Goal: Task Accomplishment & Management: Manage account settings

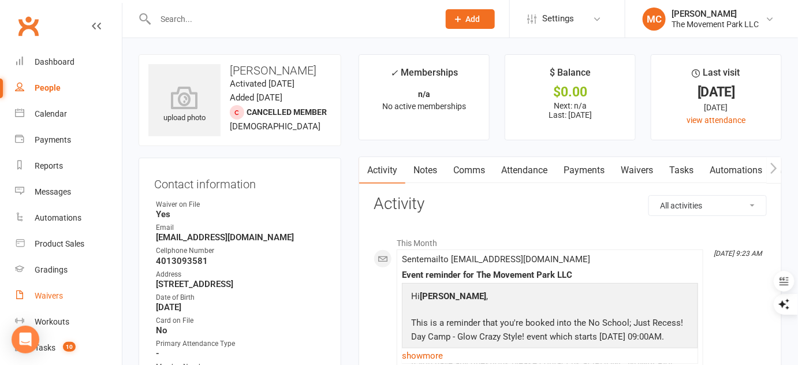
click at [54, 296] on div "Waivers" at bounding box center [49, 295] width 28 height 9
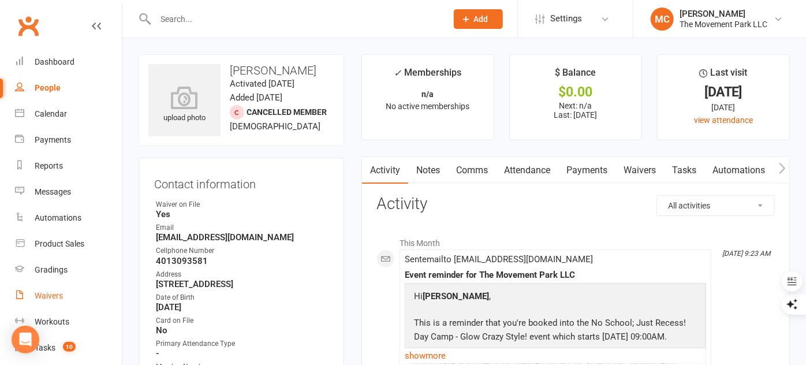
select select "100"
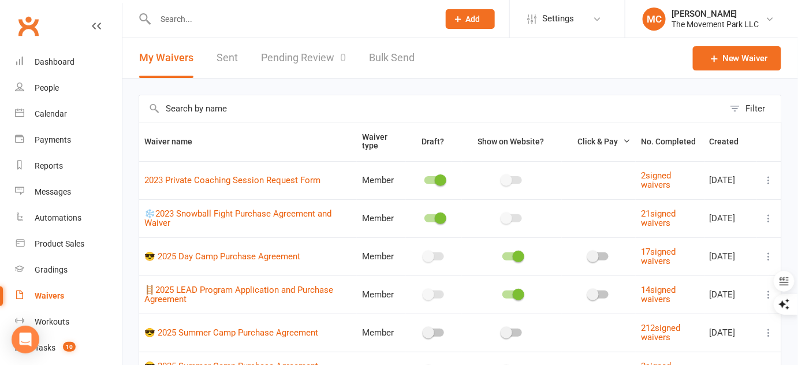
click at [313, 62] on link "Pending Review 0" at bounding box center [303, 58] width 85 height 40
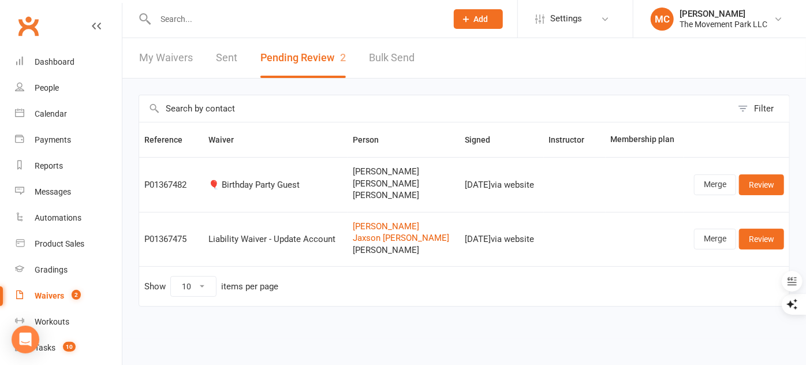
click at [797, 353] on html "Prospect Member Non-attending contact Class / event Appointment Grading event T…" at bounding box center [403, 360] width 806 height 720
click at [233, 21] on input "text" at bounding box center [295, 19] width 287 height 16
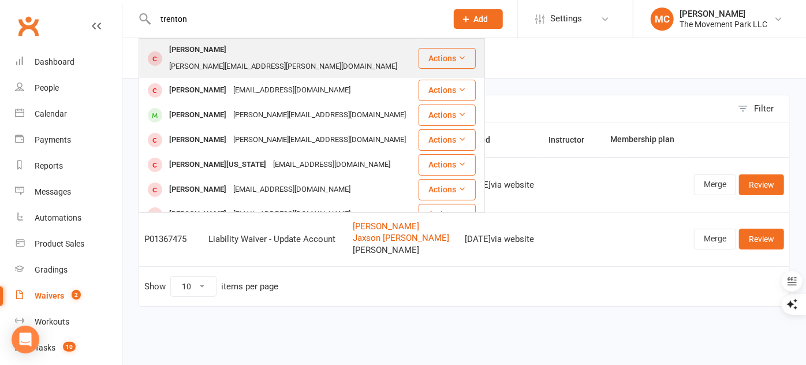
type input "trenton"
click at [224, 58] on div "[PERSON_NAME][EMAIL_ADDRESS][PERSON_NAME][DOMAIN_NAME]" at bounding box center [283, 66] width 235 height 17
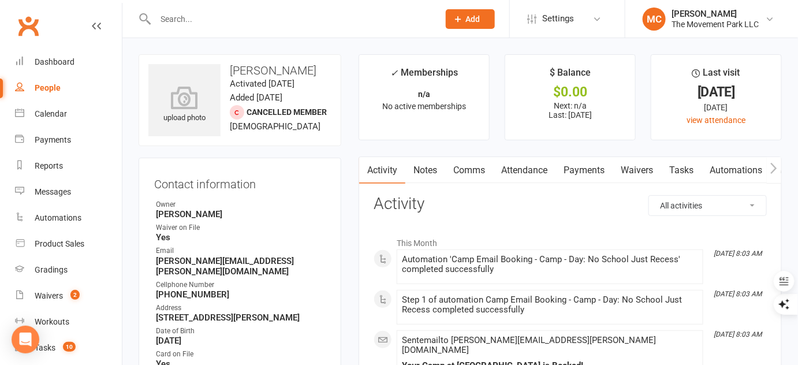
click at [640, 172] on link "Waivers" at bounding box center [636, 170] width 48 height 27
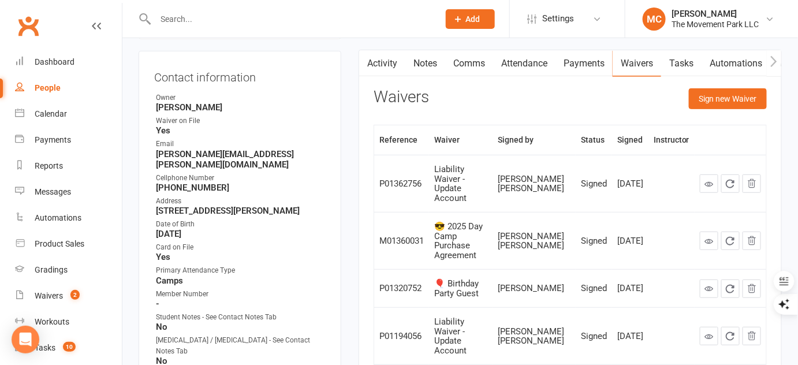
scroll to position [149, 0]
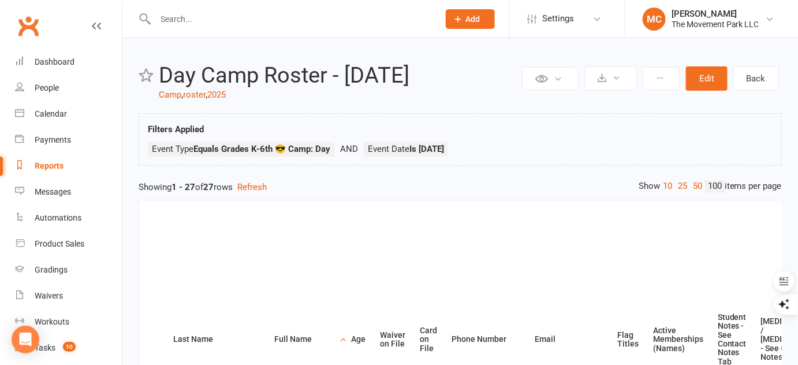
click at [200, 15] on input "text" at bounding box center [291, 19] width 279 height 16
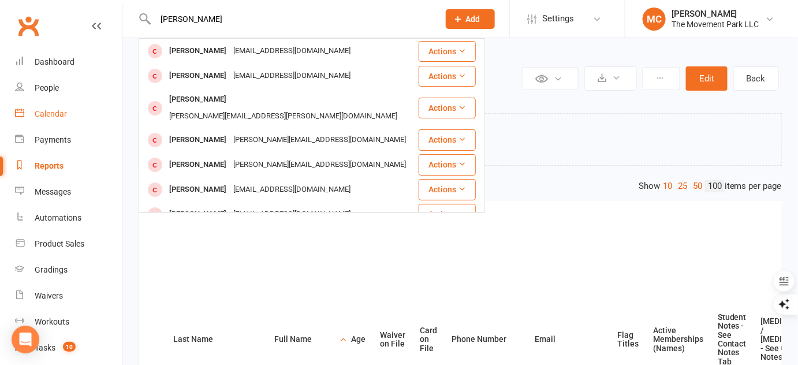
type input "rowan"
click at [60, 112] on div "Calendar" at bounding box center [51, 113] width 32 height 9
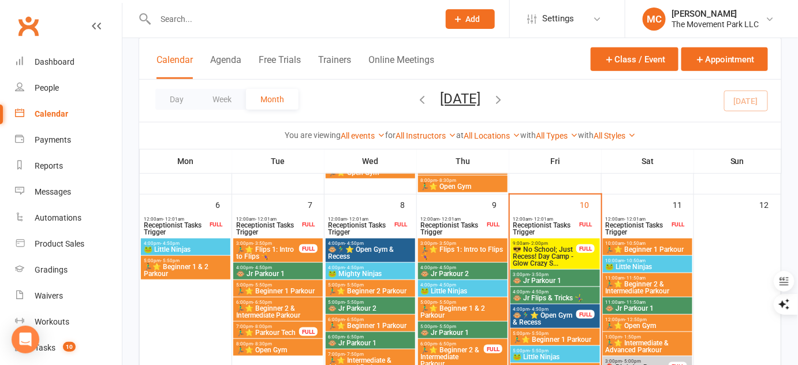
scroll to position [264, 0]
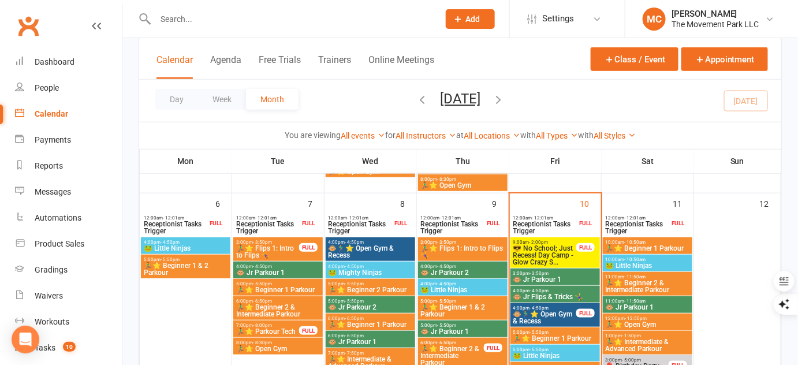
click at [559, 256] on span "😎 No School; Just Recess! Day Camp - Glow Crazy S..." at bounding box center [545, 255] width 64 height 21
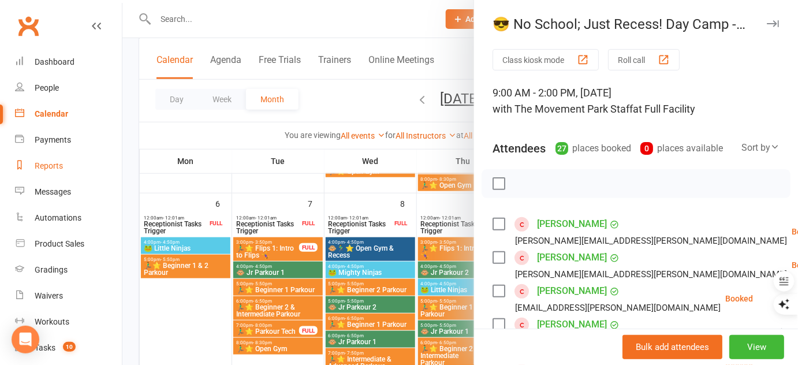
click at [42, 166] on div "Reports" at bounding box center [49, 165] width 28 height 9
select select "50"
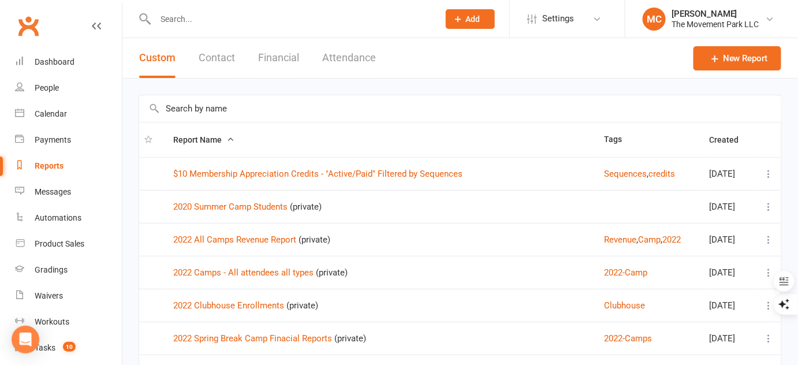
click at [186, 109] on input "text" at bounding box center [460, 108] width 642 height 27
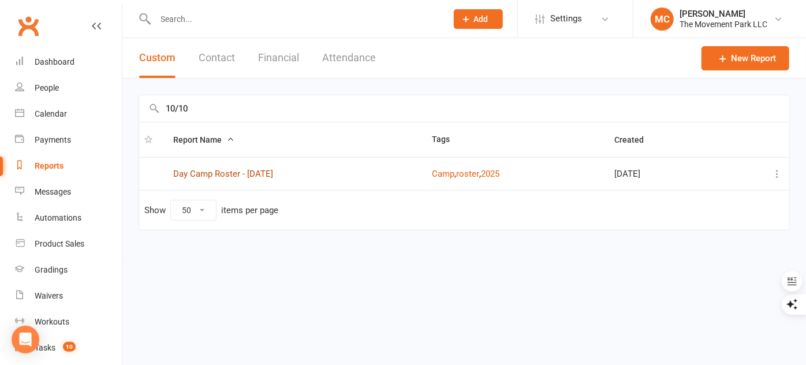
type input "10/10"
click at [203, 177] on link "Day Camp Roster - 10/10/2025" at bounding box center [223, 174] width 100 height 10
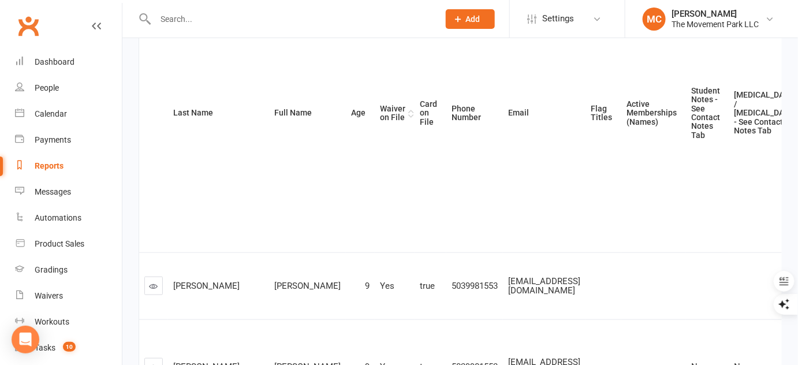
scroll to position [223, 0]
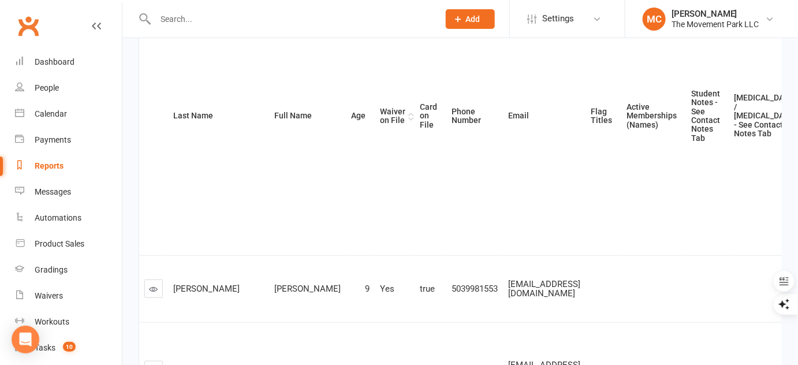
click at [380, 122] on div "Waiver on File" at bounding box center [392, 116] width 25 height 18
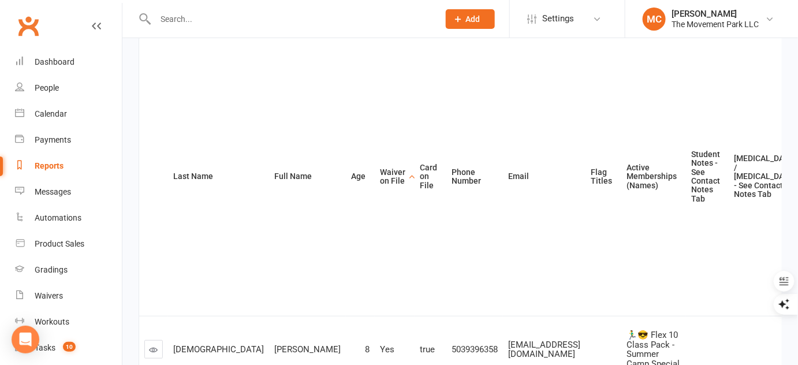
scroll to position [125, 0]
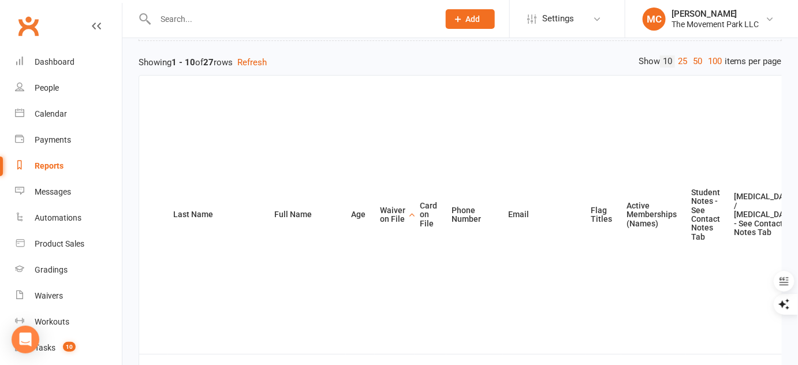
click at [375, 212] on th "Waiver on File" at bounding box center [395, 215] width 40 height 278
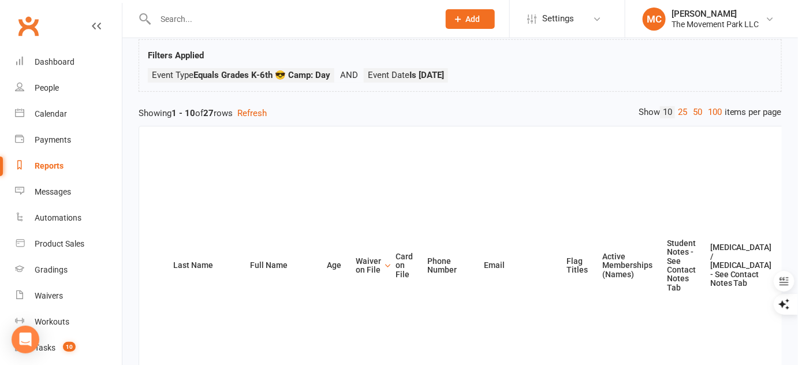
scroll to position [70, 0]
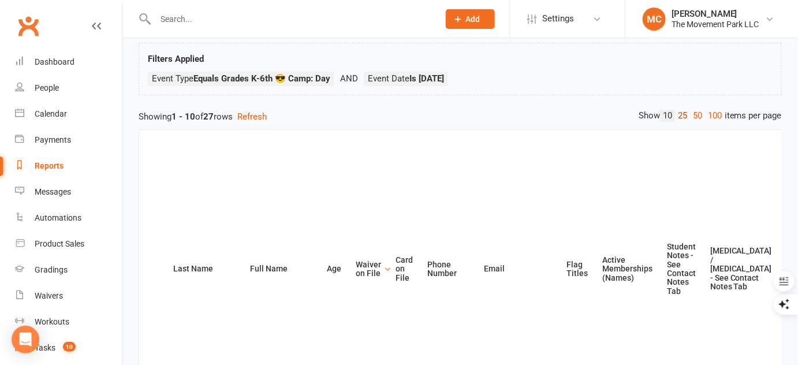
click at [677, 117] on link "25" at bounding box center [682, 116] width 15 height 12
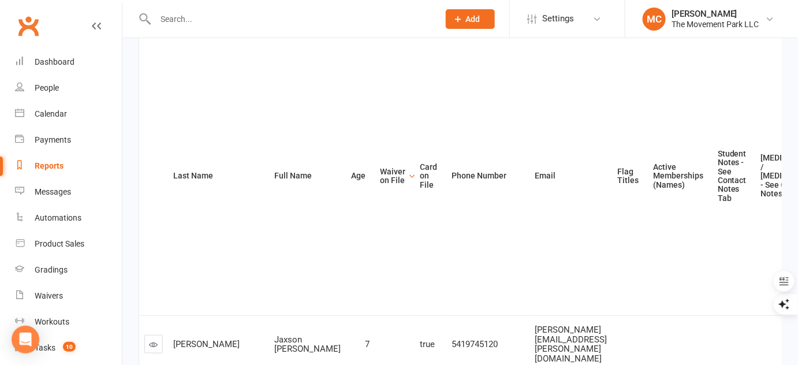
scroll to position [160, 0]
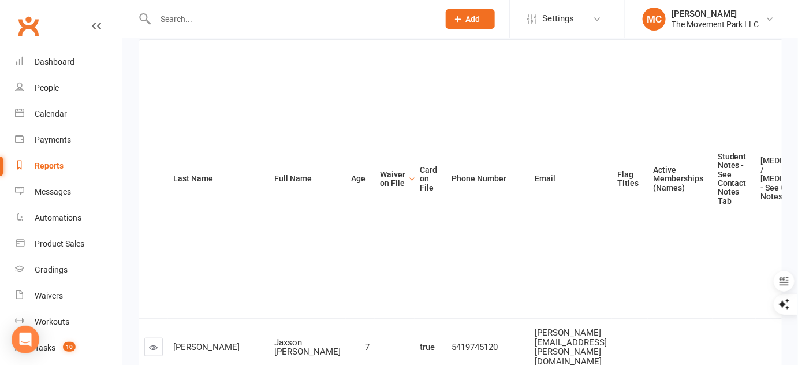
click at [203, 13] on input "text" at bounding box center [291, 19] width 279 height 16
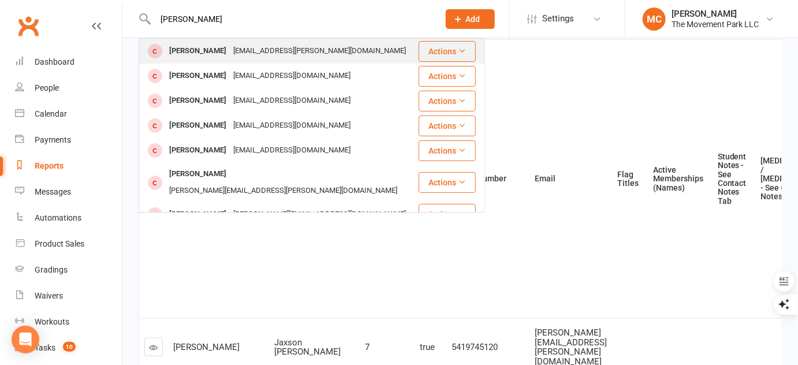
type input "rowan bond"
click at [203, 58] on div "Rowan Bond" at bounding box center [198, 51] width 64 height 17
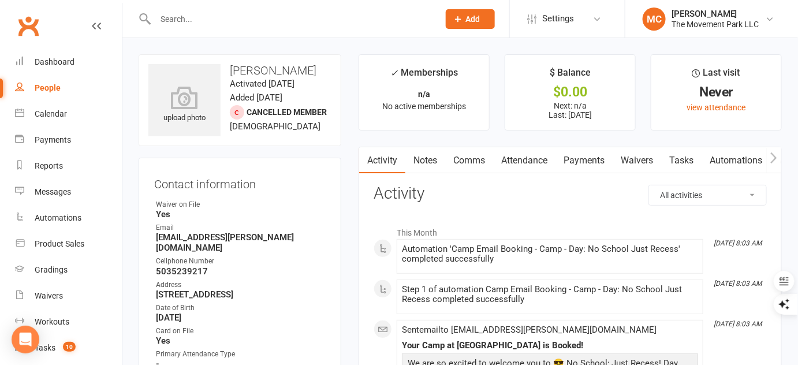
click at [631, 160] on link "Waivers" at bounding box center [636, 160] width 48 height 27
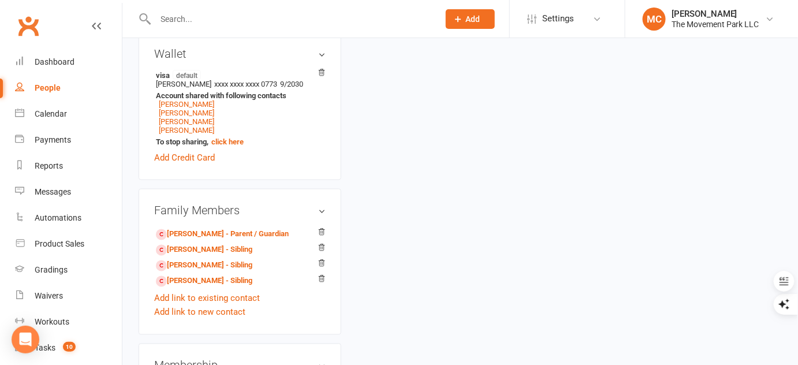
scroll to position [562, 0]
click at [192, 277] on link "Ethan Bond - Sibling" at bounding box center [204, 281] width 96 height 12
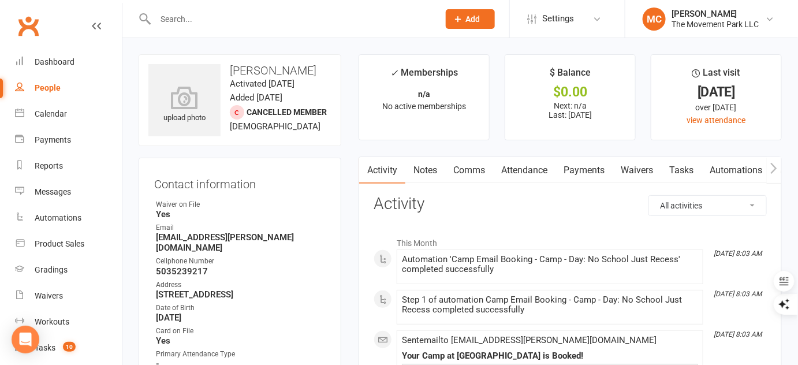
click at [629, 169] on link "Waivers" at bounding box center [636, 170] width 48 height 27
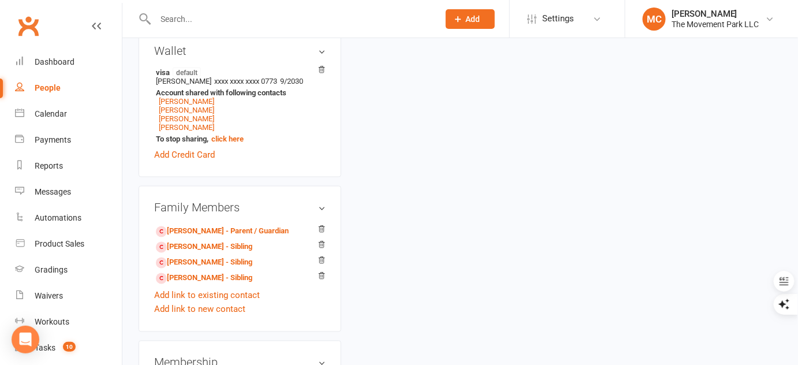
scroll to position [567, 0]
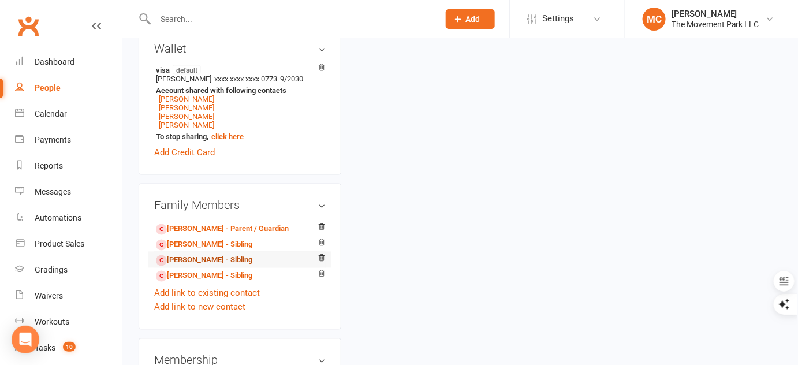
click at [199, 255] on link "Ben Bond - Sibling" at bounding box center [204, 261] width 96 height 12
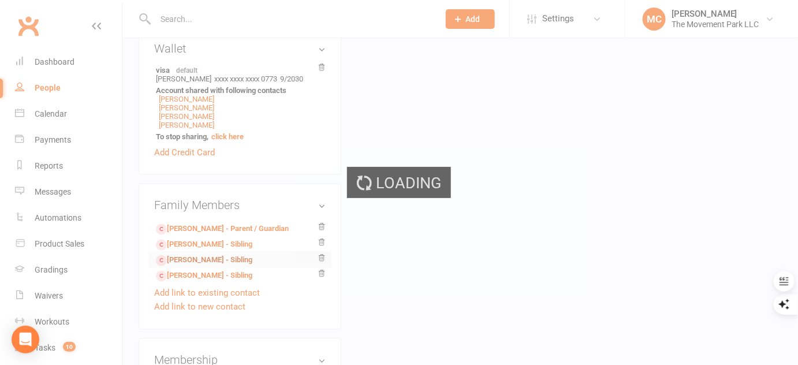
scroll to position [333, 0]
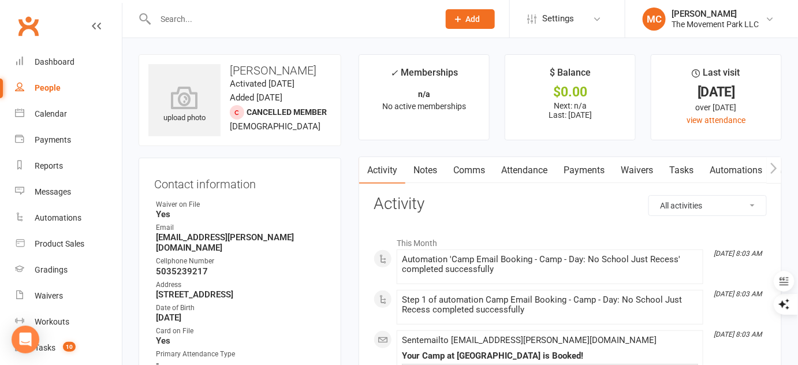
click at [636, 174] on link "Waivers" at bounding box center [636, 170] width 48 height 27
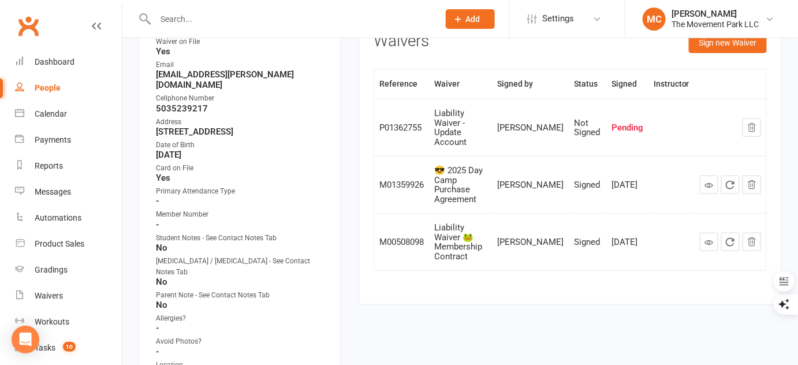
scroll to position [159, 0]
